Goal: Task Accomplishment & Management: Manage account settings

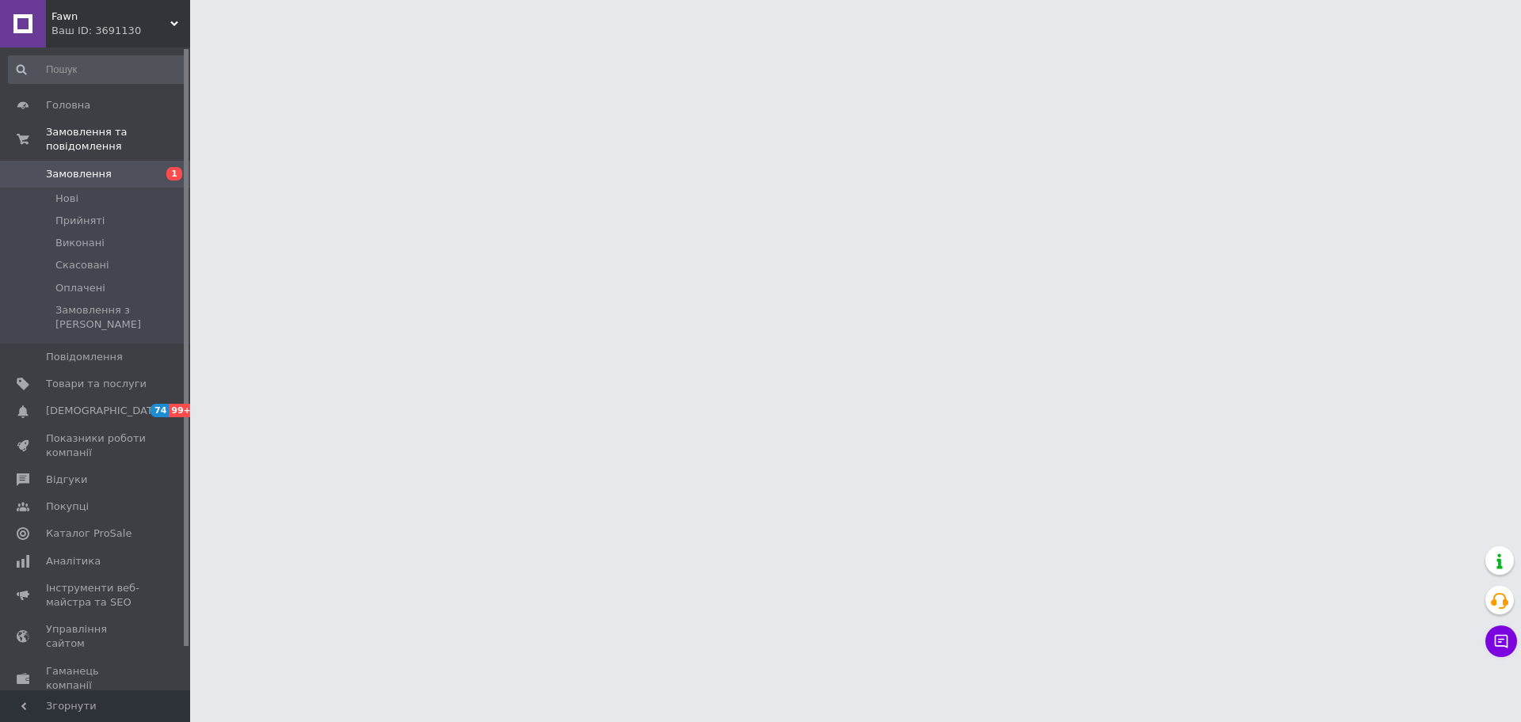
drag, startPoint x: 109, startPoint y: 359, endPoint x: 277, endPoint y: 377, distance: 169.7
click at [109, 377] on span "Товари та послуги" at bounding box center [96, 384] width 101 height 14
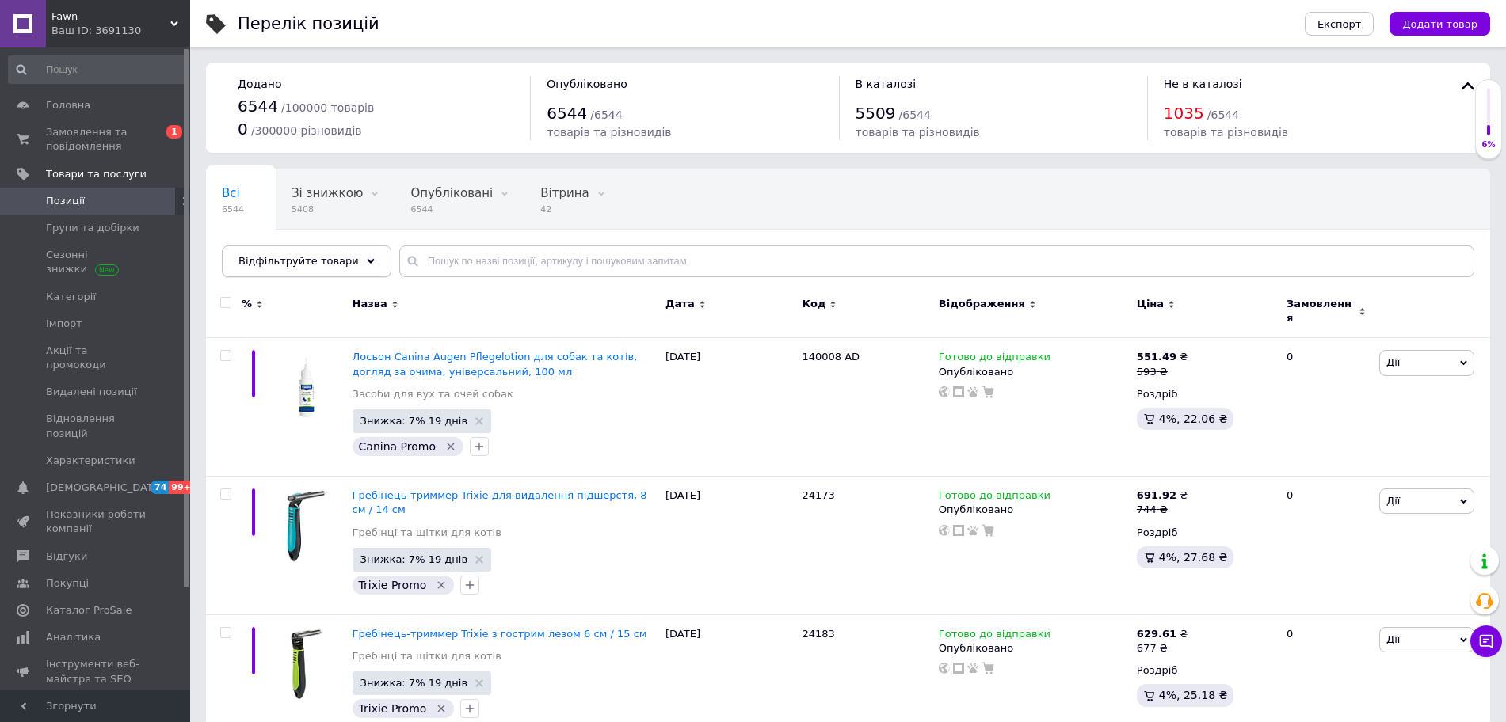
click at [309, 272] on div "Відфільтруйте товари" at bounding box center [307, 262] width 170 height 32
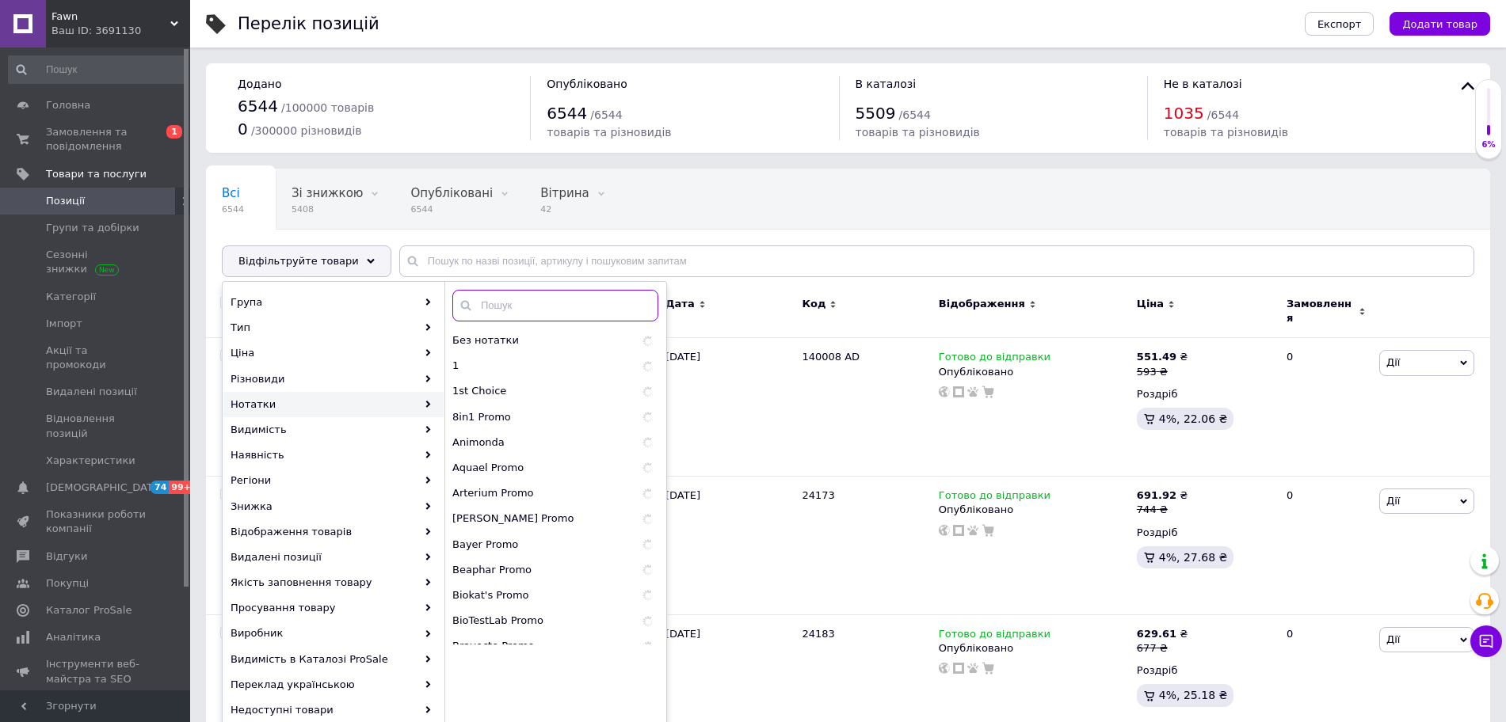
click at [513, 310] on input "text" at bounding box center [555, 306] width 206 height 32
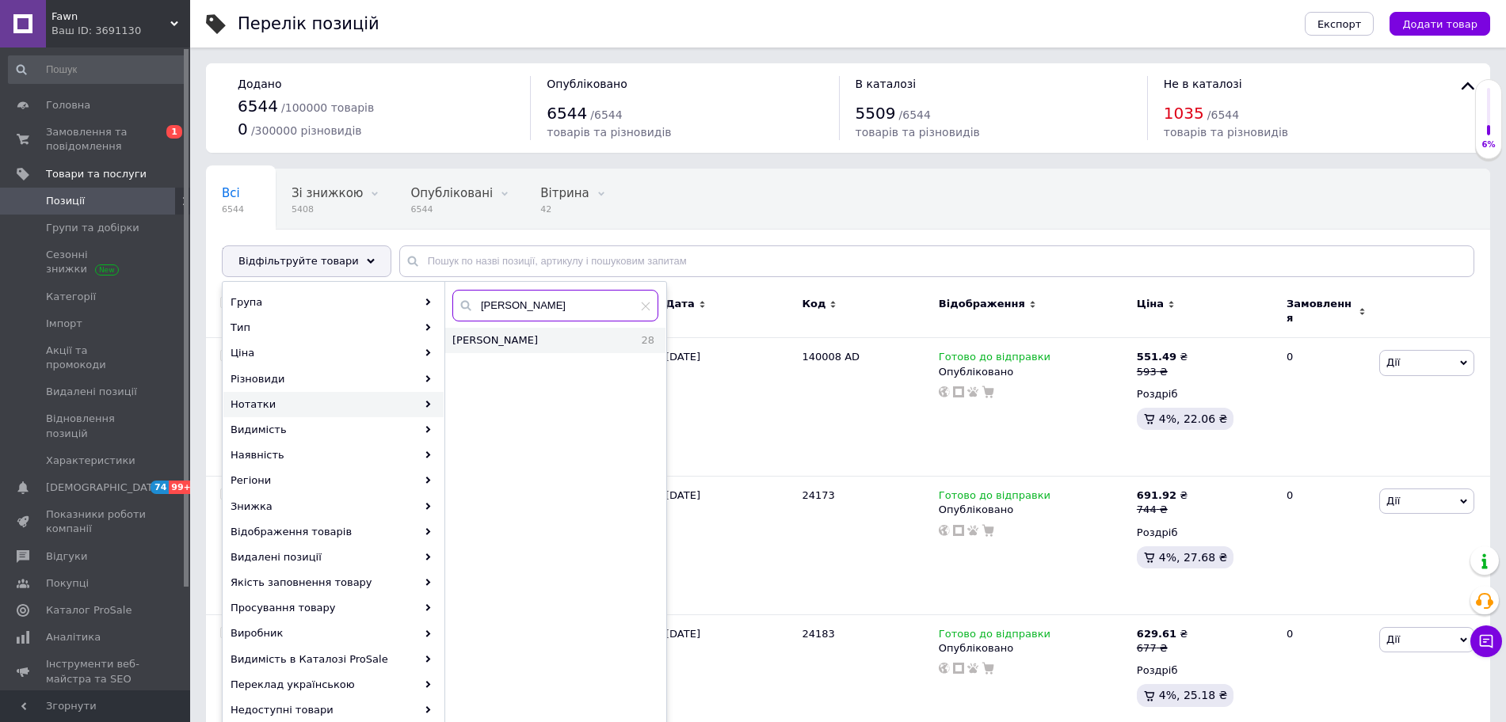
type input "[PERSON_NAME]"
click at [519, 328] on div "[PERSON_NAME] 28" at bounding box center [555, 340] width 220 height 25
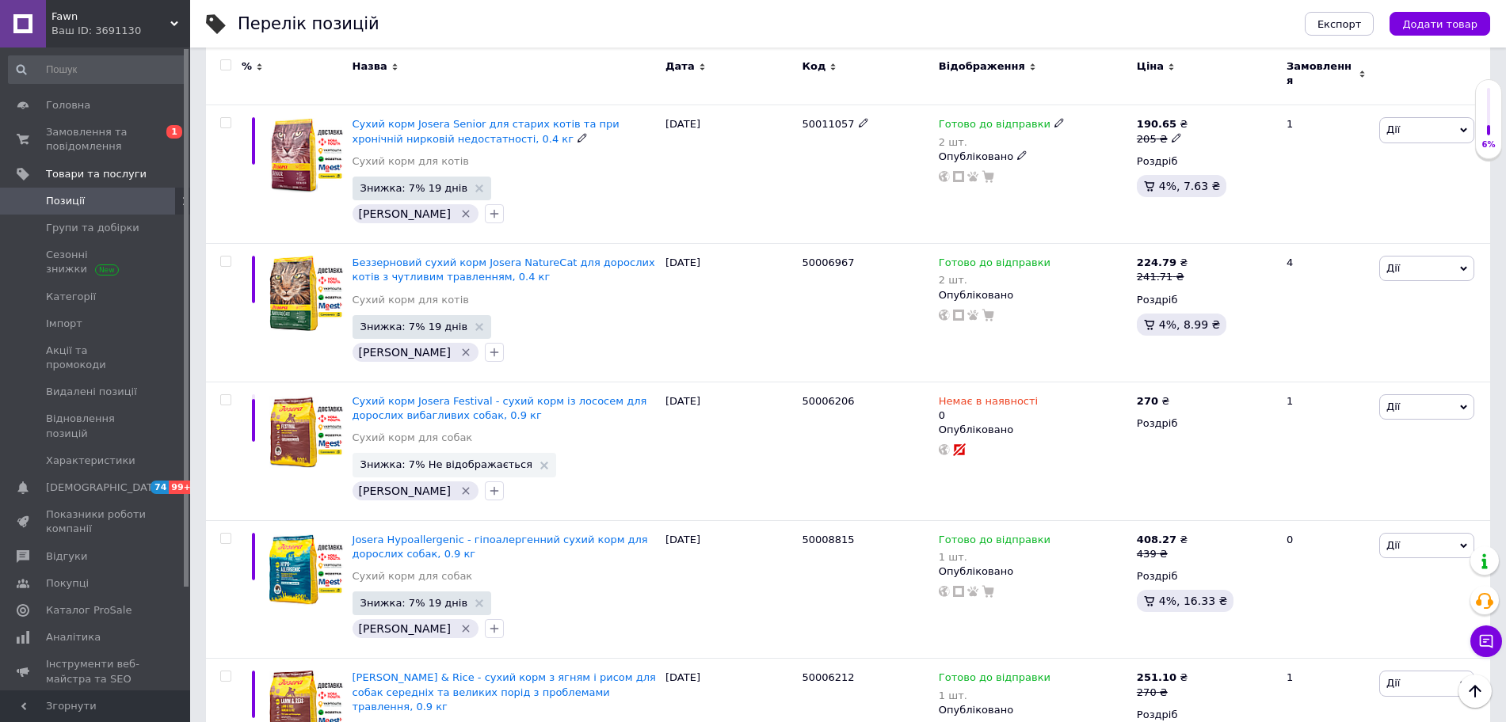
scroll to position [1386, 0]
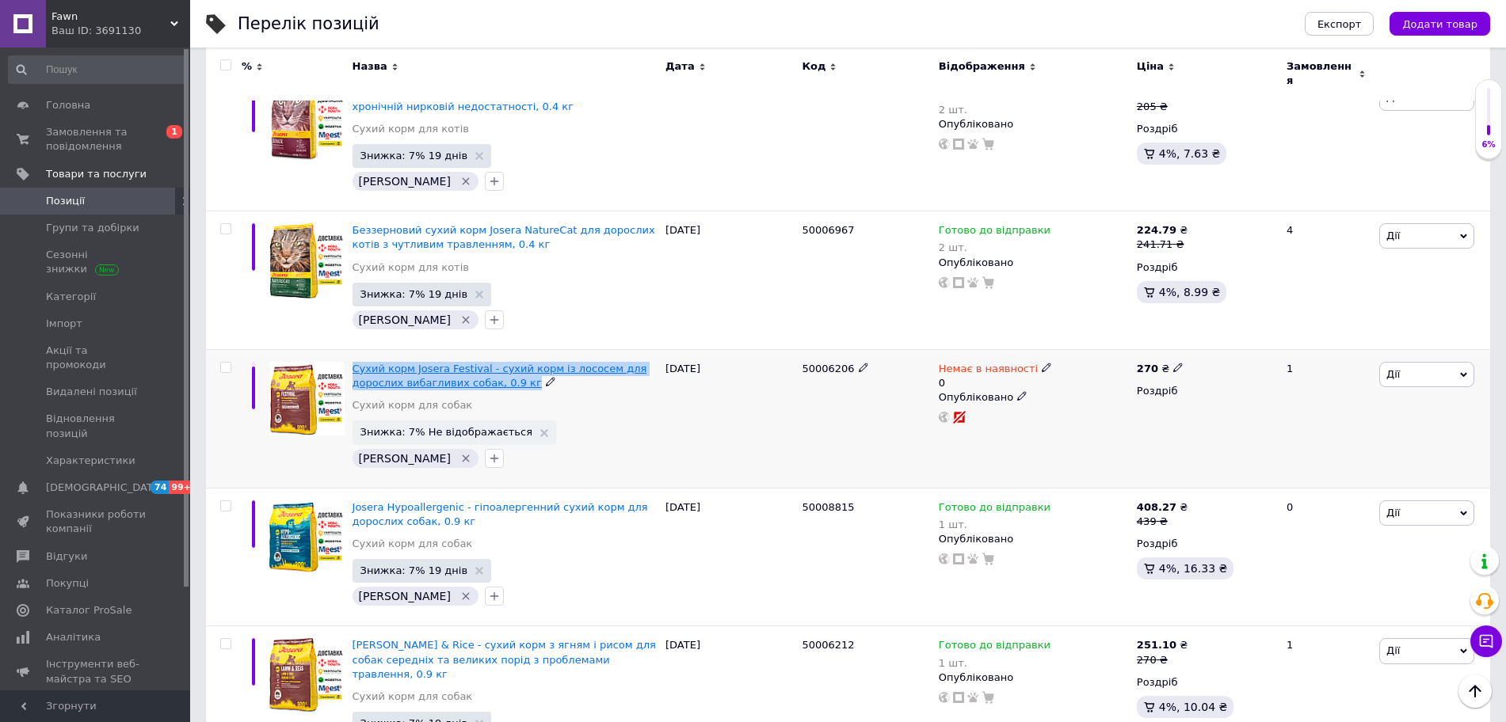
drag, startPoint x: 489, startPoint y: 345, endPoint x: 354, endPoint y: 333, distance: 135.2
click at [354, 362] on div "Сухий корм Josera Festival - сухий корм із лососем для дорослих вибагливих соба…" at bounding box center [505, 376] width 305 height 29
copy div "Сухий корм Josera Festival - сухий корм із лососем для дорослих вибагливих соба…"
click at [1216, 385] on div "1" at bounding box center [1326, 418] width 98 height 139
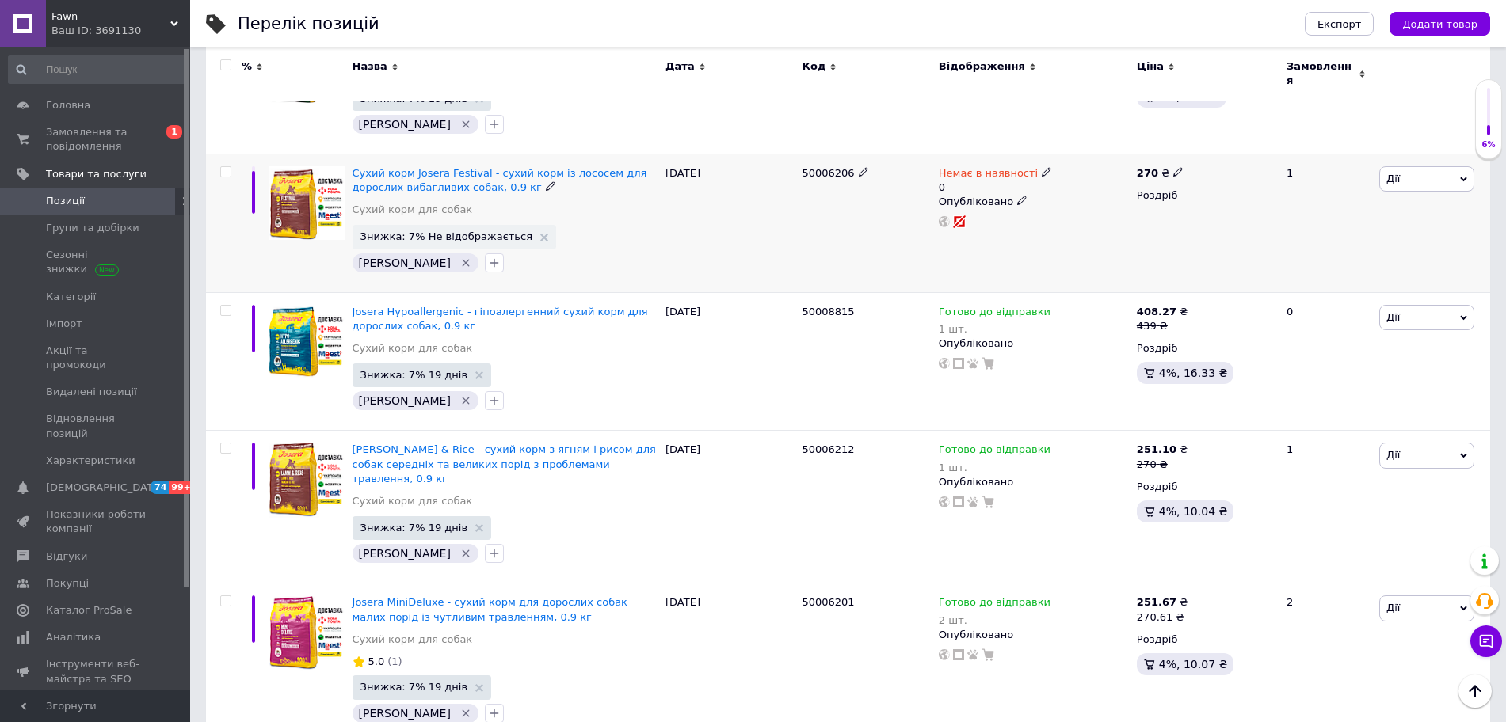
scroll to position [1584, 0]
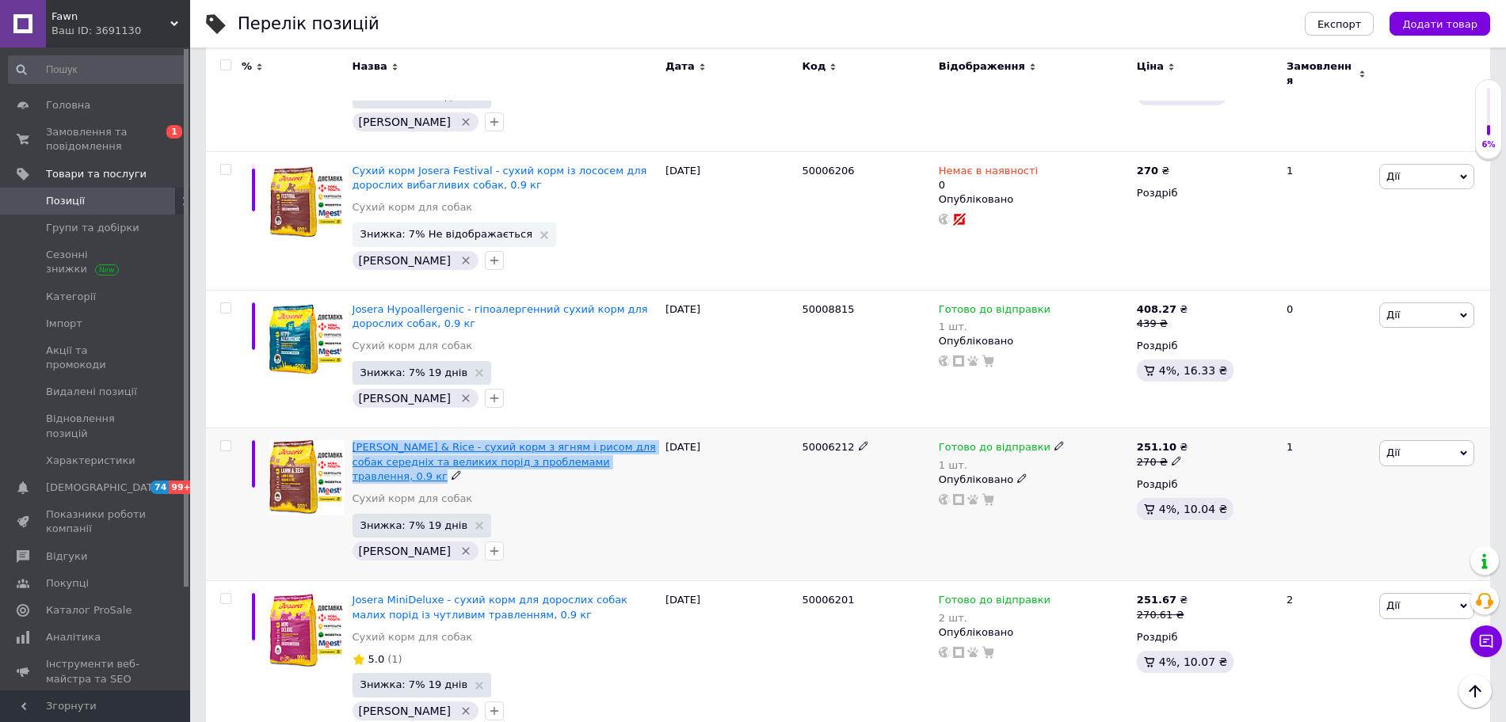
drag, startPoint x: 612, startPoint y: 422, endPoint x: 353, endPoint y: 406, distance: 259.6
click at [353, 440] on div "[PERSON_NAME] & Rice - сухий корм з ягням і рисом для собак середніх та великих…" at bounding box center [505, 462] width 305 height 44
copy div "[PERSON_NAME] & Rice - сухий корм з ягням і рисом для собак середніх та великих…"
click at [1216, 482] on div "[PERSON_NAME] Підняти на початок групи Копіювати Знижка Подарунок Супутні Прихо…" at bounding box center [1432, 505] width 115 height 153
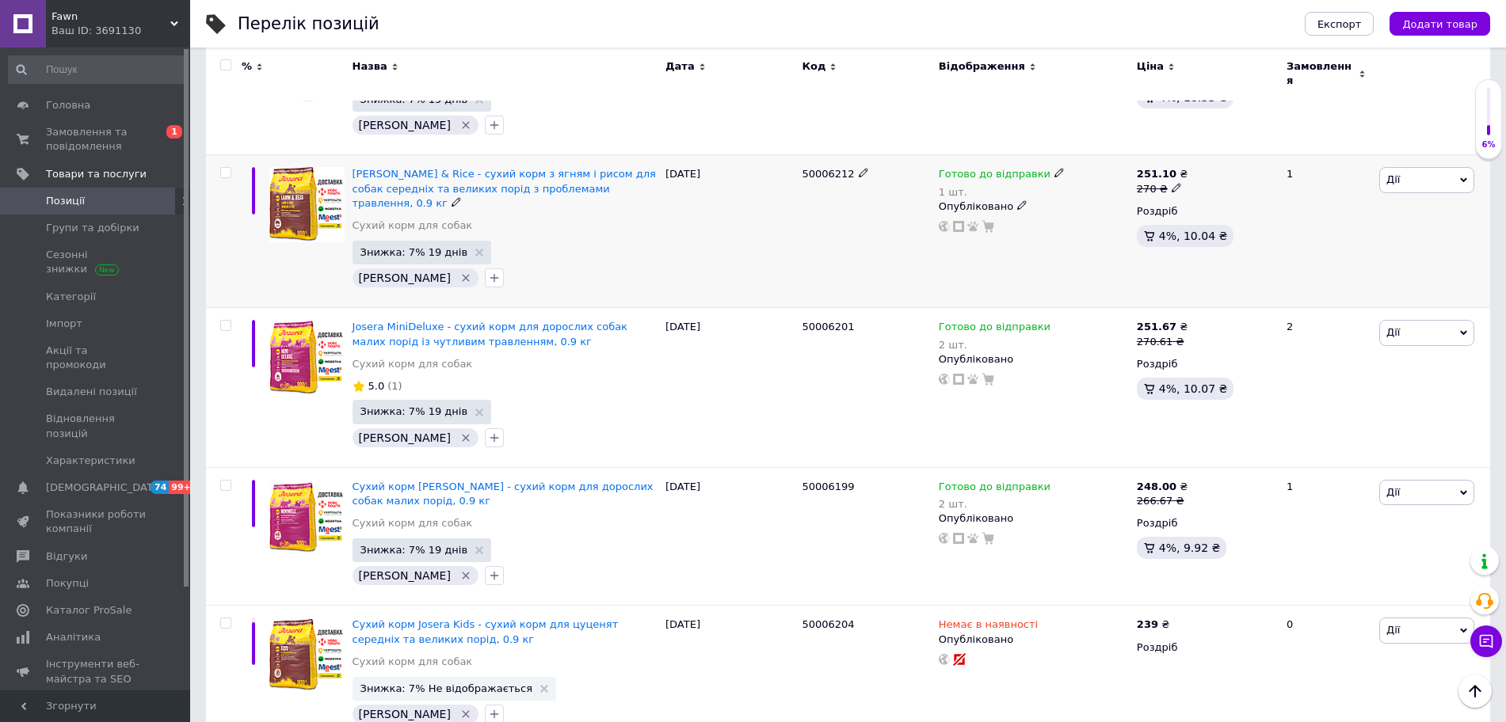
scroll to position [1881, 0]
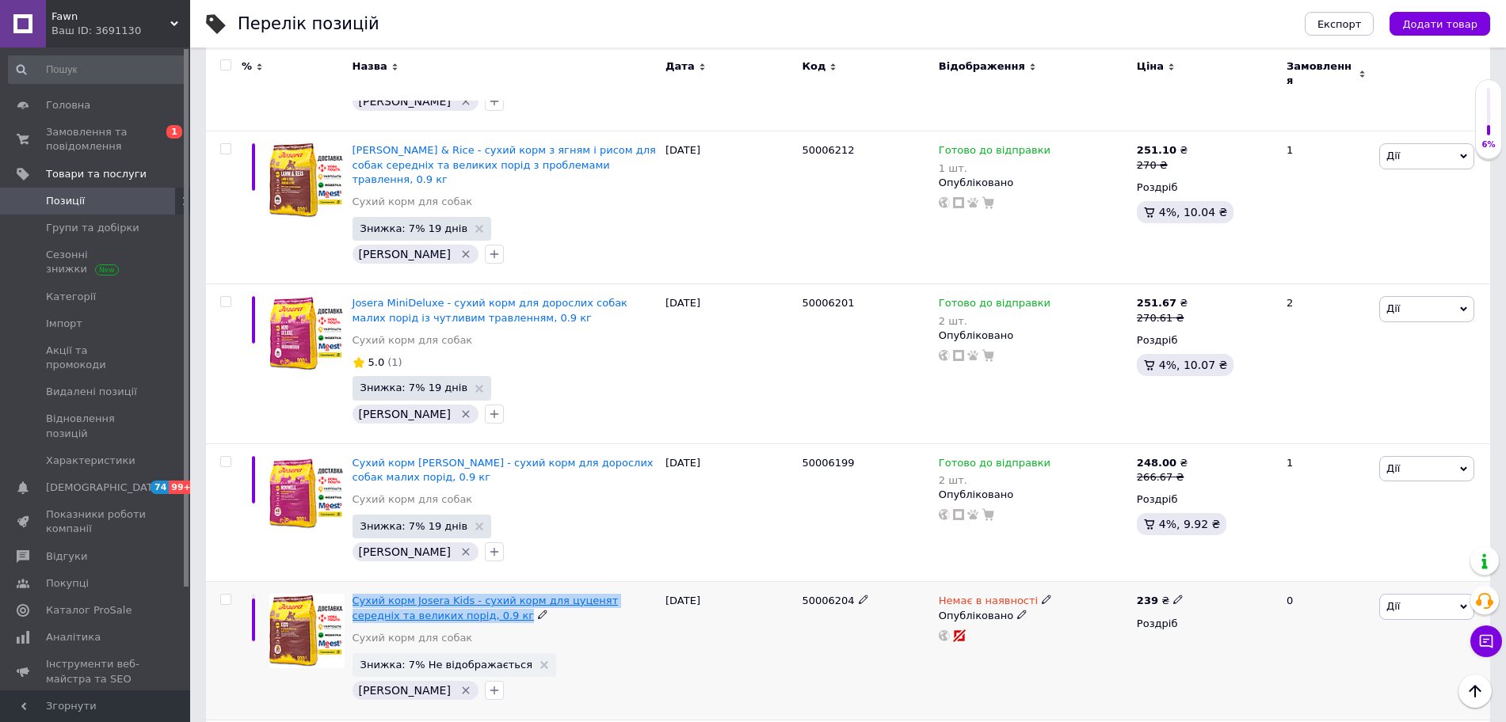
drag, startPoint x: 473, startPoint y: 566, endPoint x: 353, endPoint y: 543, distance: 122.4
click at [353, 577] on div "Сухий корм Josera Kids - сухий корм для цуценят середніх та великих порід, 0.9 …" at bounding box center [505, 608] width 305 height 29
copy div "Сухий корм Josera Kids - сухий корм для цуценят середніх та великих порід, 0.9 …"
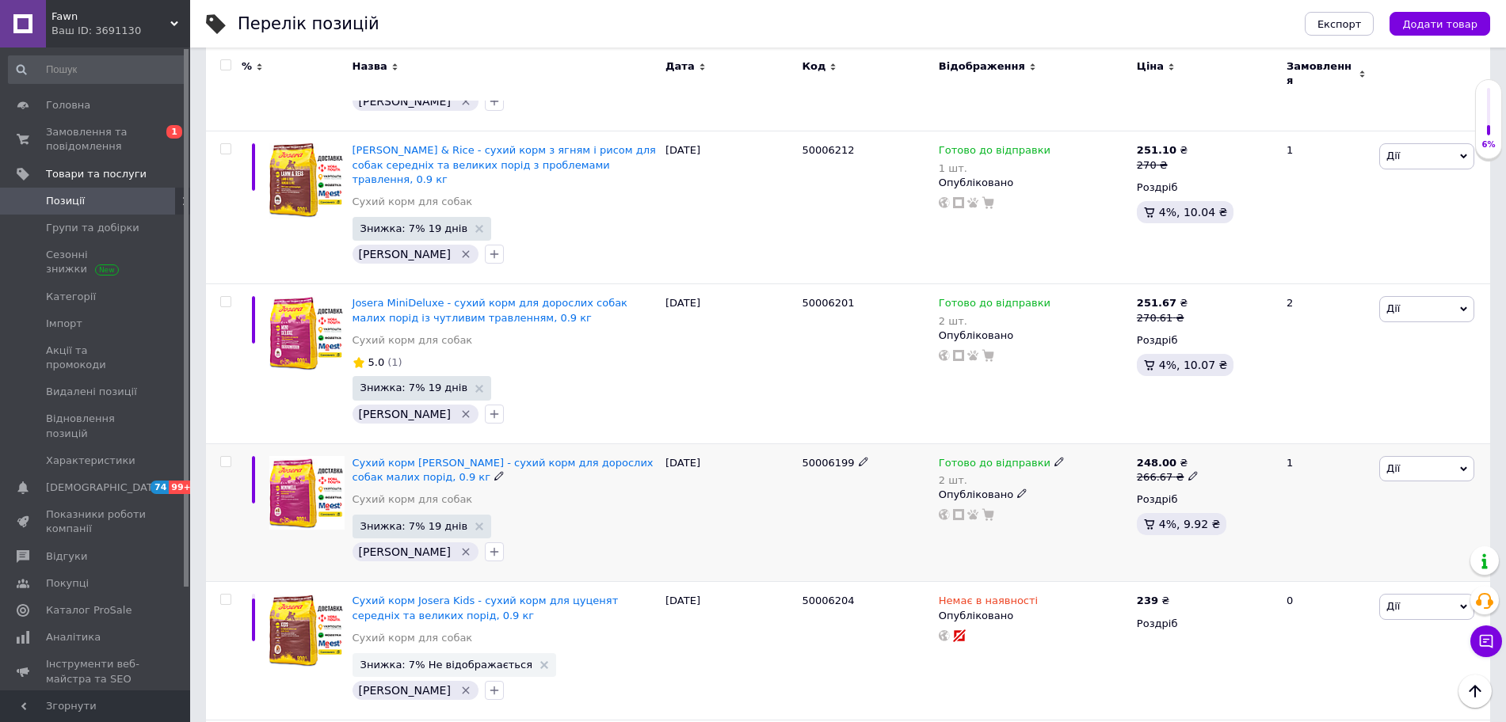
click at [1216, 465] on div "1" at bounding box center [1326, 513] width 98 height 139
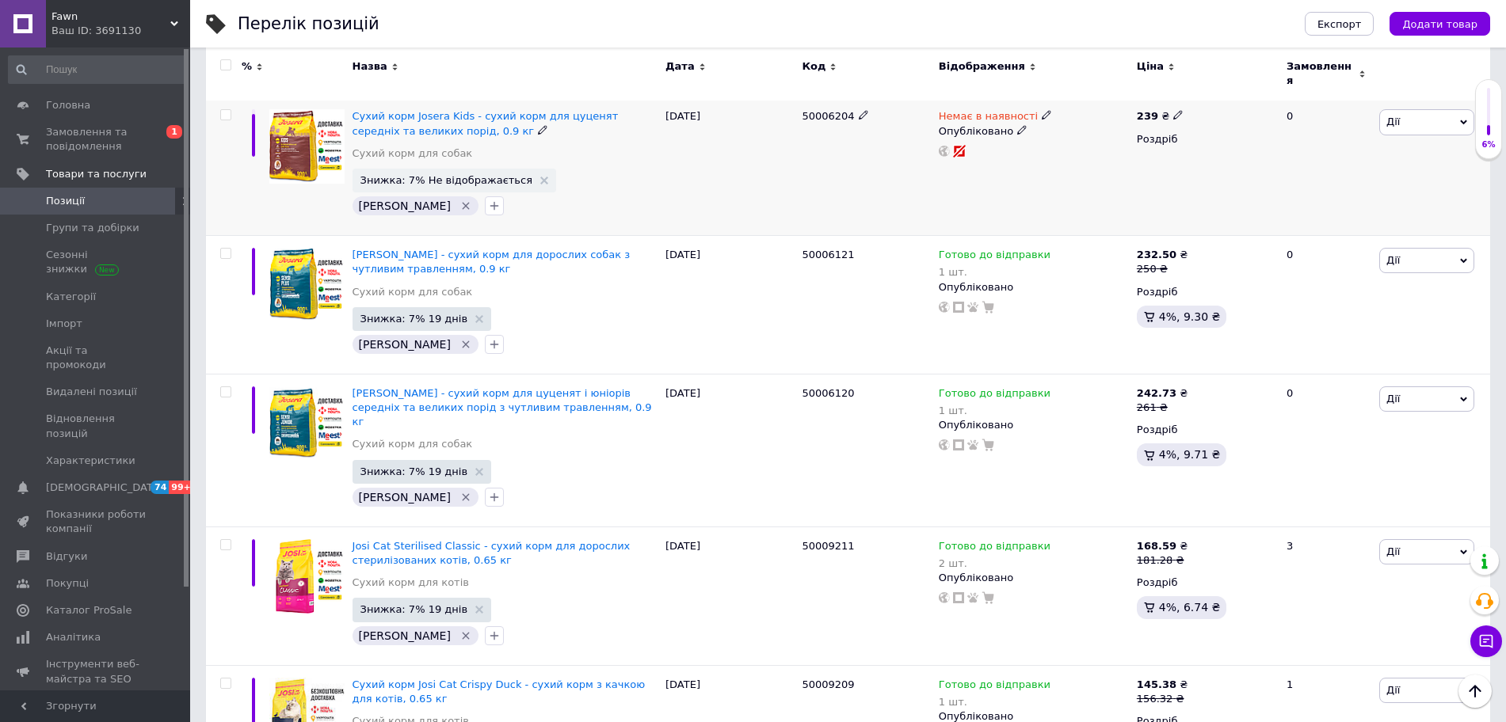
scroll to position [2445, 0]
